Goal: Information Seeking & Learning: Learn about a topic

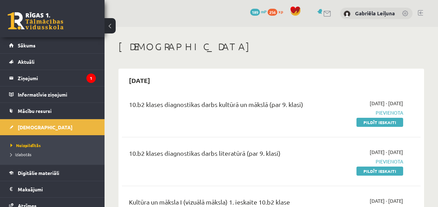
scroll to position [117, 0]
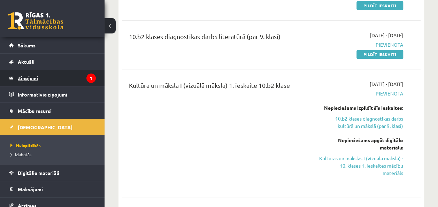
click at [35, 70] on legend "Ziņojumi 1" at bounding box center [57, 78] width 78 height 16
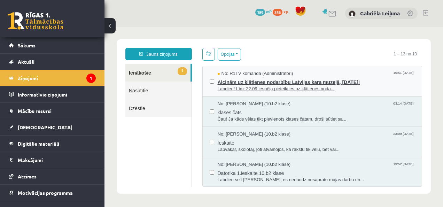
click at [237, 86] on span "Labdien! Līdz 22.09 iespēja pieteikties uz klātienes noda..." at bounding box center [317, 89] width 198 height 7
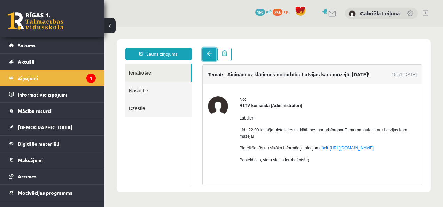
click at [210, 55] on span at bounding box center [209, 53] width 5 height 5
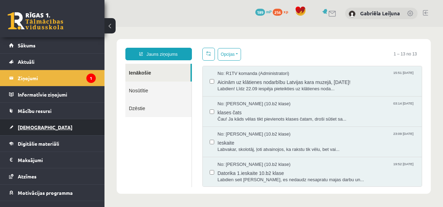
click at [37, 124] on span "[DEMOGRAPHIC_DATA]" at bounding box center [45, 127] width 55 height 6
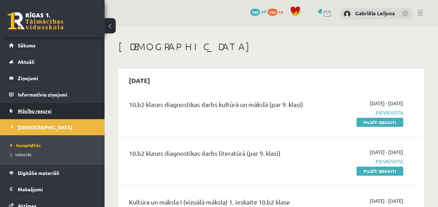
click at [33, 110] on span "Mācību resursi" at bounding box center [35, 111] width 34 height 6
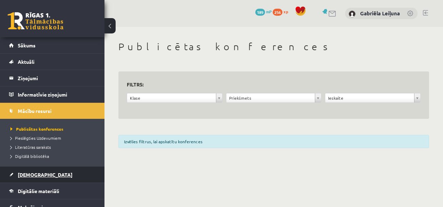
click at [24, 174] on span "[DEMOGRAPHIC_DATA]" at bounding box center [45, 174] width 55 height 6
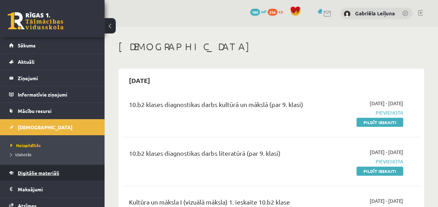
click at [33, 171] on span "Digitālie materiāli" at bounding box center [38, 173] width 41 height 6
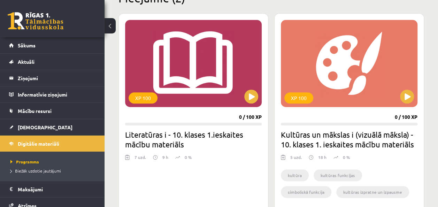
scroll to position [183, 0]
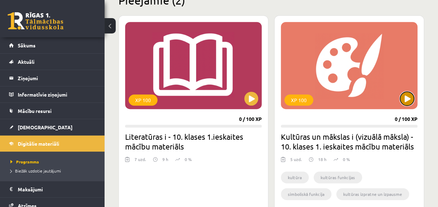
click at [406, 96] on button at bounding box center [407, 99] width 14 height 14
click at [364, 79] on div "XP 100" at bounding box center [349, 65] width 137 height 87
click at [328, 77] on div "XP 100" at bounding box center [349, 65] width 137 height 87
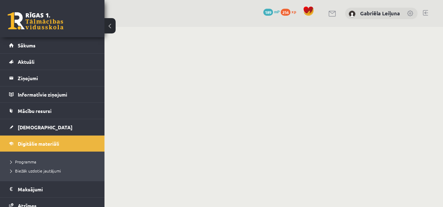
click at [267, 100] on body "0 Dāvanas 189 mP 256 xp Gabriēla Leiļuna Sākums Aktuāli Kā mācīties eSKOLĀ Kont…" at bounding box center [221, 103] width 443 height 207
click at [303, 57] on body "0 Dāvanas 189 mP 256 xp Gabriēla Leiļuna Sākums Aktuāli Kā mācīties eSKOLĀ Kont…" at bounding box center [221, 103] width 443 height 207
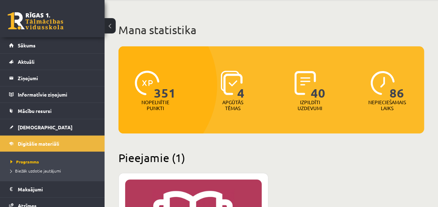
scroll to position [35, 0]
